Goal: Navigation & Orientation: Find specific page/section

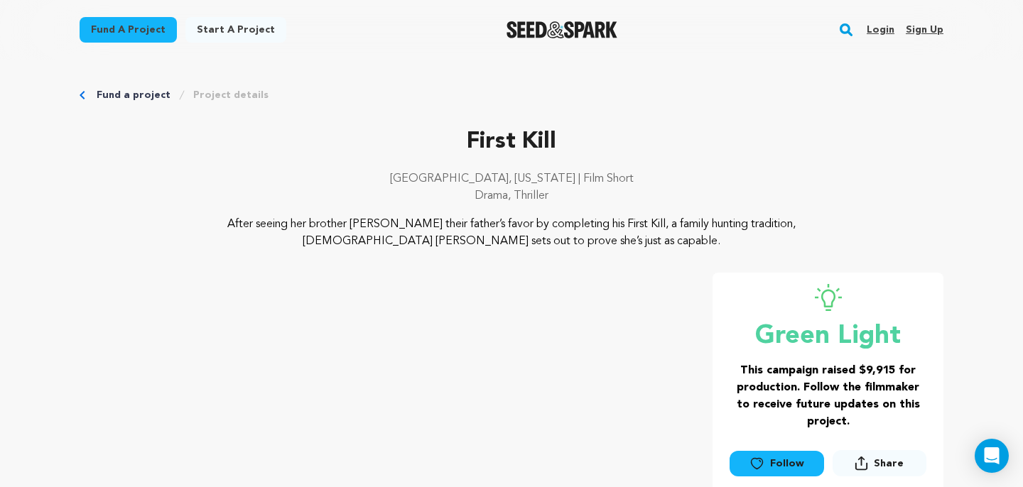
click at [879, 30] on link "Login" at bounding box center [881, 29] width 28 height 23
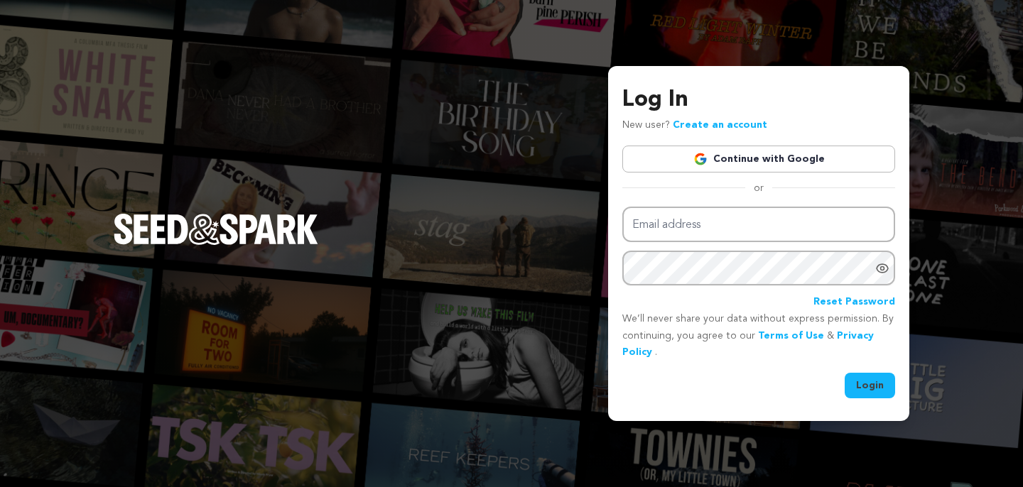
click at [779, 156] on link "Continue with Google" at bounding box center [758, 159] width 273 height 27
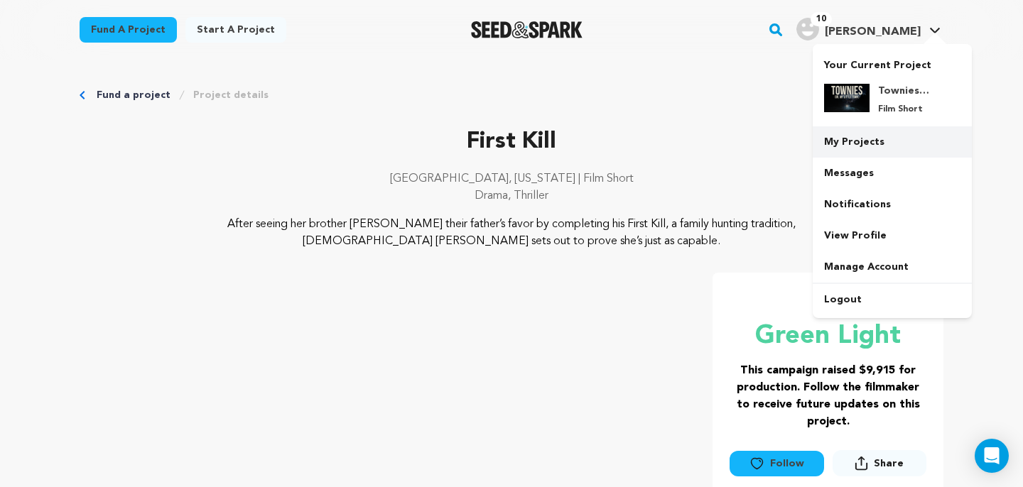
click at [879, 142] on link "My Projects" at bounding box center [892, 141] width 159 height 31
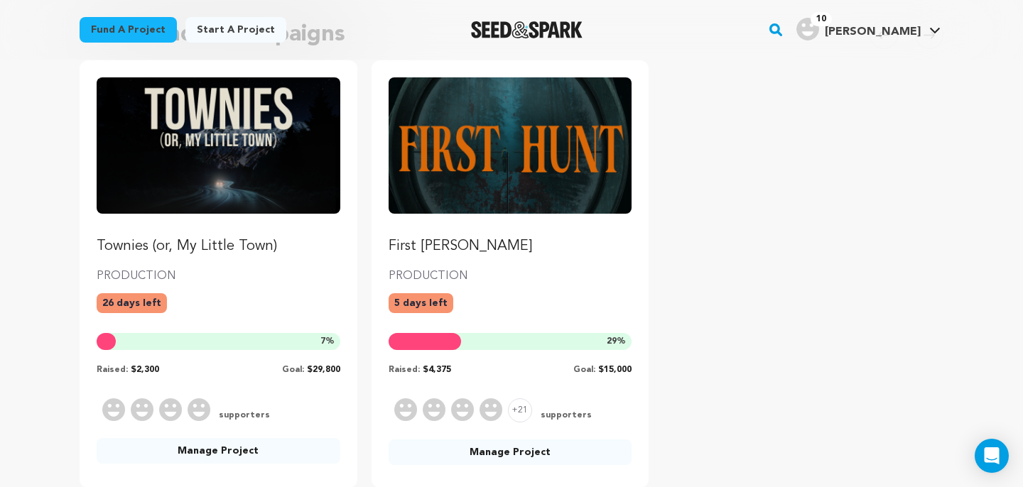
scroll to position [145, 0]
